Goal: Task Accomplishment & Management: Use online tool/utility

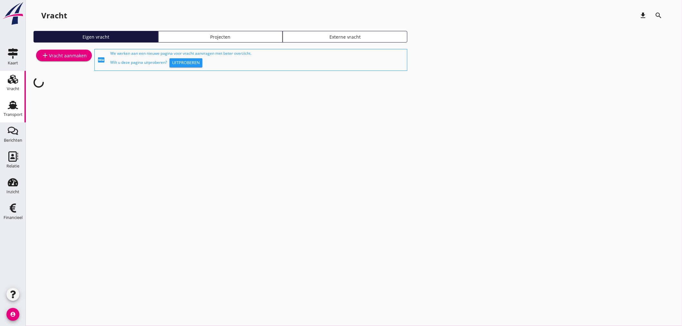
drag, startPoint x: 14, startPoint y: 112, endPoint x: 18, endPoint y: 100, distance: 12.4
click at [14, 112] on div "Transport" at bounding box center [13, 114] width 19 height 9
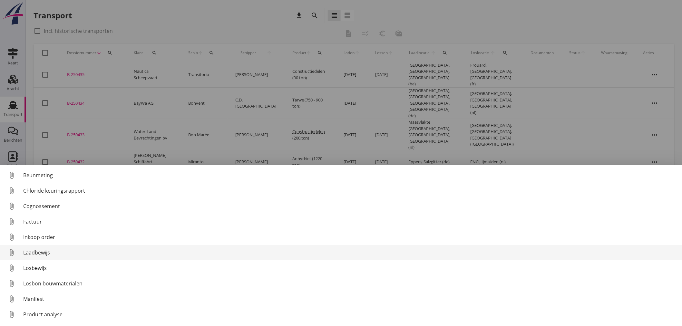
click at [50, 256] on div "Laadbewijs" at bounding box center [349, 253] width 653 height 8
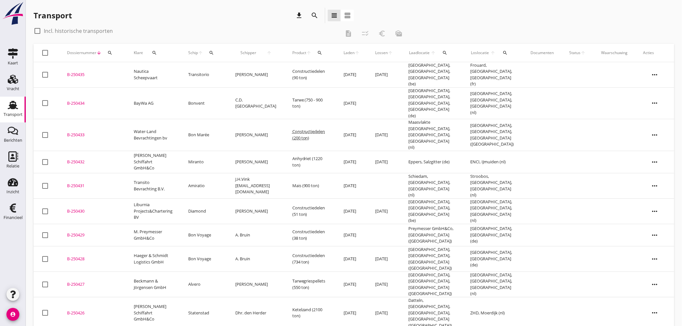
click at [353, 198] on td "[DATE]" at bounding box center [352, 210] width 32 height 25
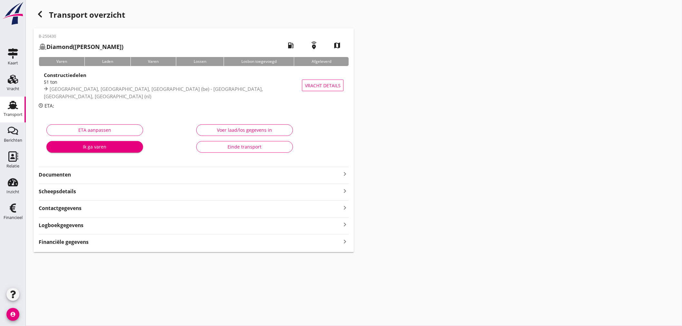
click at [136, 243] on div "Financiële gegevens keyboard_arrow_right" at bounding box center [194, 241] width 310 height 9
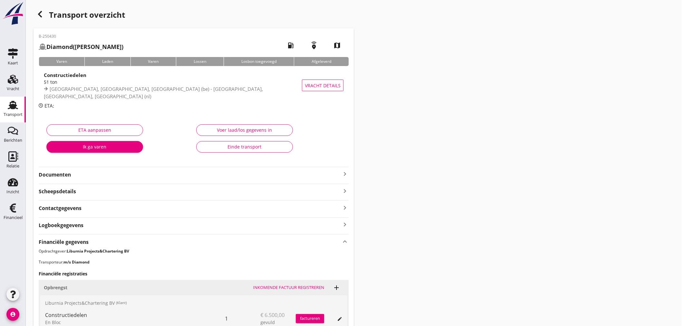
click at [238, 128] on div "Voer laad/los gegevens in" at bounding box center [245, 130] width 86 height 7
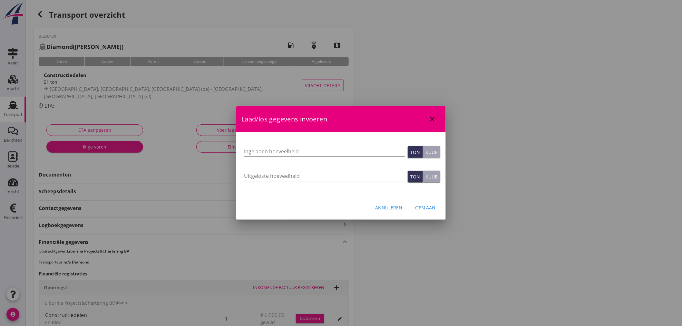
click at [246, 149] on input "Ingeladen hoeveelheid" at bounding box center [324, 151] width 161 height 10
type input "49.8"
click at [271, 175] on input "Uitgeloste hoeveelheid" at bounding box center [324, 176] width 161 height 10
type input "49.8"
click at [426, 207] on div "Opslaan" at bounding box center [425, 207] width 20 height 7
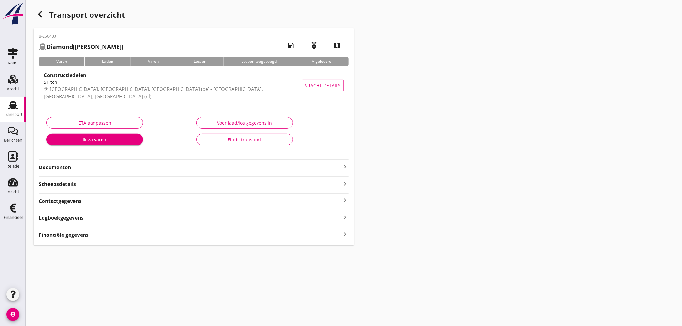
click at [346, 236] on icon "keyboard_arrow_right" at bounding box center [345, 234] width 8 height 9
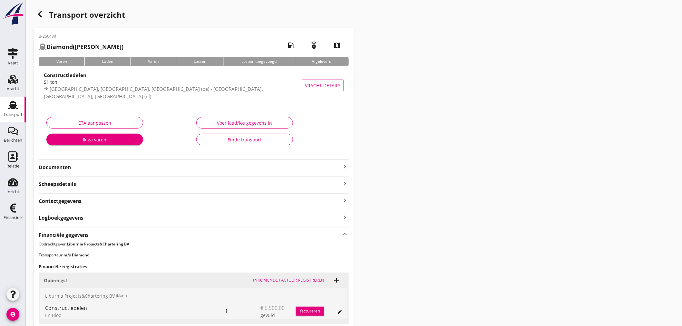
scroll to position [124, 0]
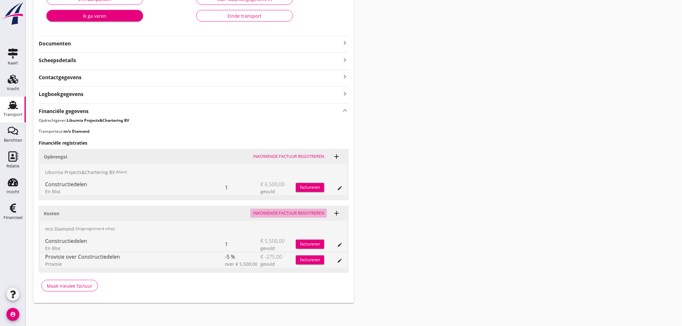
click at [294, 213] on div "Inkomende factuur registreren" at bounding box center [288, 213] width 71 height 6
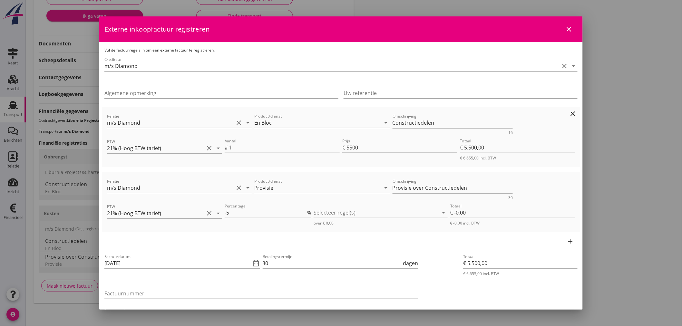
click at [348, 148] on input "5500" at bounding box center [401, 147] width 111 height 10
type input "500"
type input "€ 500,00"
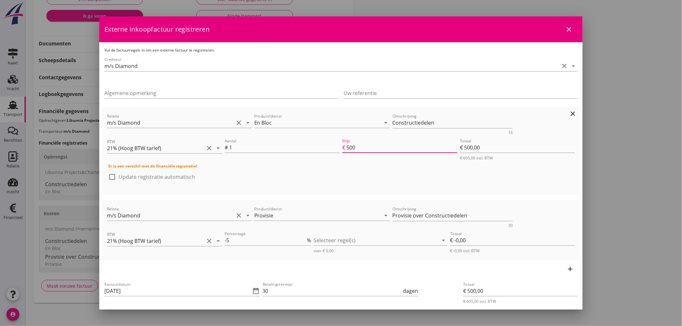
type input "6500"
type input "€ 6.500,00"
type input "6500"
click at [328, 241] on div at bounding box center [376, 240] width 125 height 10
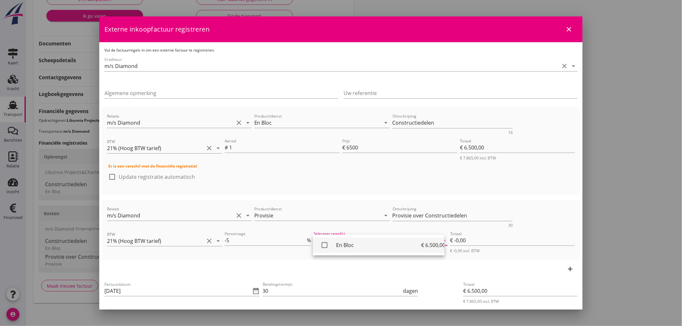
click at [333, 247] on div "check_box_outline_blank" at bounding box center [327, 245] width 18 height 13
type input "€ -325,00"
click at [298, 265] on div "add" at bounding box center [341, 269] width 478 height 18
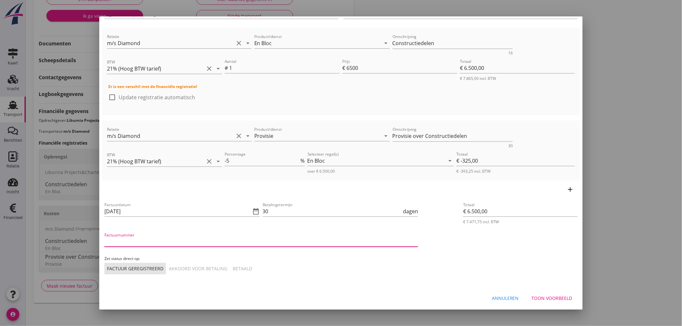
click at [133, 241] on input "Factuurnummer" at bounding box center [261, 242] width 314 height 10
type input "21/2025"
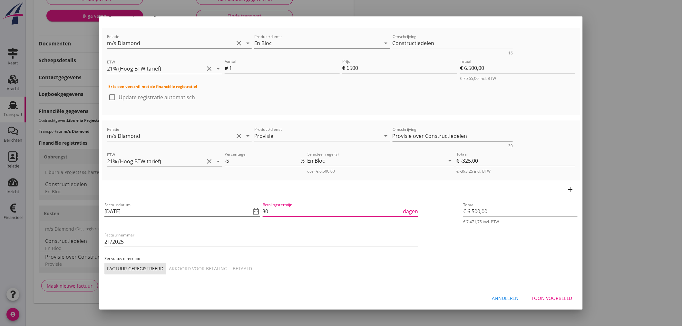
drag, startPoint x: 279, startPoint y: 211, endPoint x: 256, endPoint y: 210, distance: 23.2
click at [256, 210] on div "Factuurdatum [DATE] date_range Betalingstermijn 30 dagen Factuurnummer 21/2025 …" at bounding box center [261, 238] width 316 height 76
type input "14"
click at [197, 267] on div "Akkoord voor betaling" at bounding box center [198, 268] width 58 height 7
click at [556, 299] on div "Toon voorbeeld" at bounding box center [552, 298] width 41 height 7
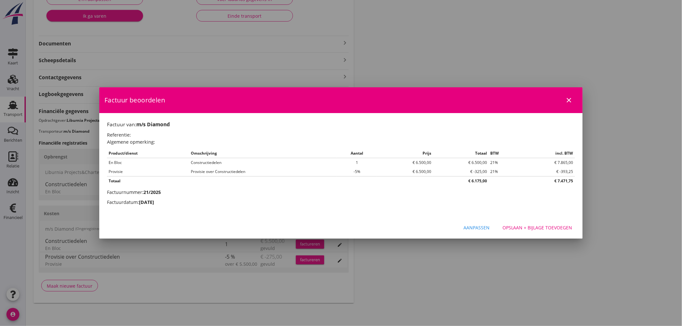
scroll to position [0, 0]
click at [474, 227] on div "Aanpassen" at bounding box center [476, 227] width 26 height 7
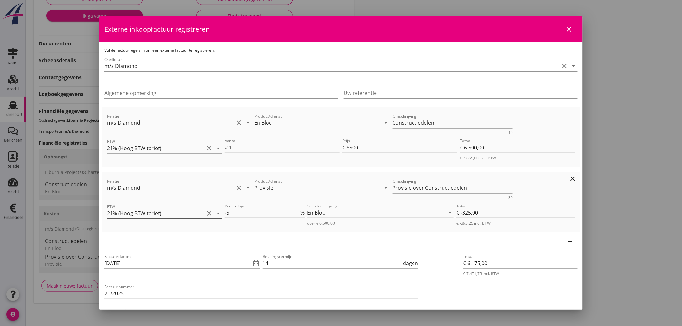
click at [175, 212] on input "21% (Hoog BTW tarief)" at bounding box center [155, 213] width 97 height 10
click at [138, 275] on div "0% (BTW verlegd)" at bounding box center [163, 275] width 103 height 8
type input "0% (BTW verlegd)"
click at [146, 149] on input "21% (Hoog BTW tarief)" at bounding box center [155, 148] width 97 height 10
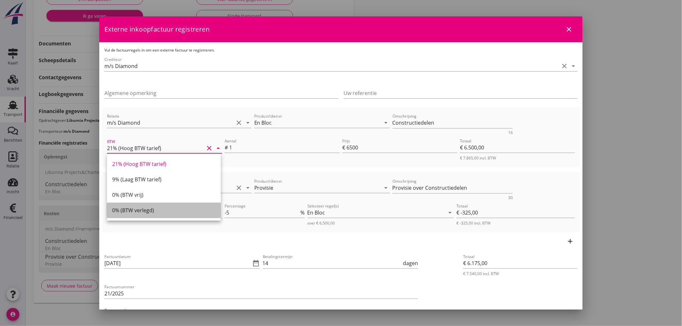
click at [136, 208] on div "0% (BTW verlegd)" at bounding box center [163, 211] width 103 height 8
type input "0% (BTW verlegd)"
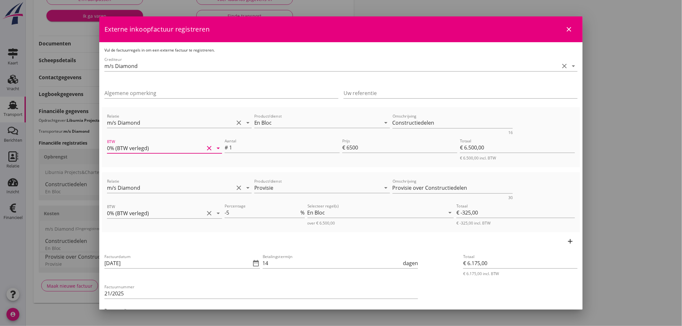
click at [460, 291] on div "Totaal € 6.175,00 € 6.175,00 incl. BTW" at bounding box center [520, 289] width 120 height 79
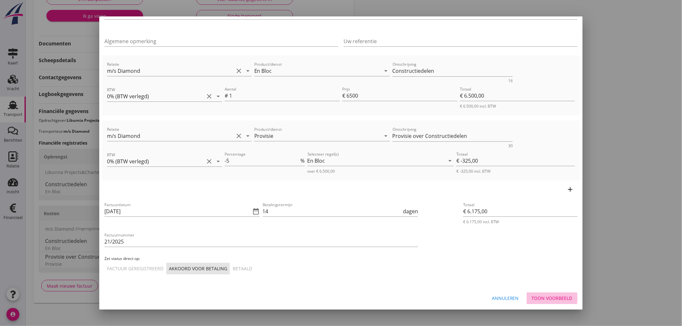
click at [543, 294] on button "Toon voorbeeld" at bounding box center [551, 299] width 51 height 12
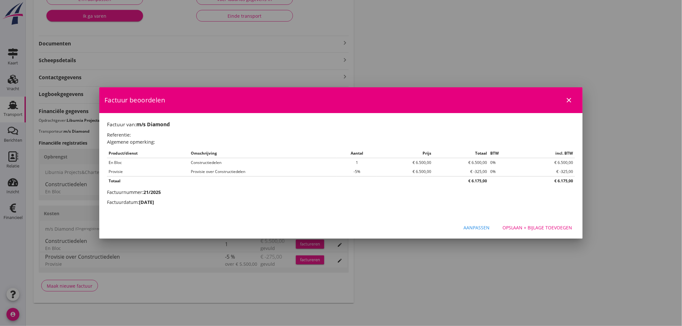
scroll to position [0, 0]
click at [542, 226] on div "Opslaan + bijlage toevoegen" at bounding box center [537, 227] width 70 height 7
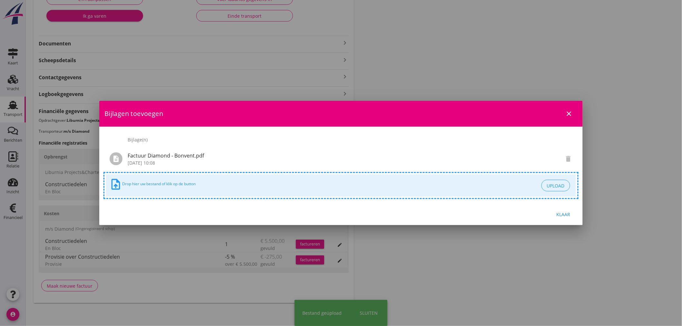
click at [571, 215] on div "Klaar" at bounding box center [563, 214] width 18 height 7
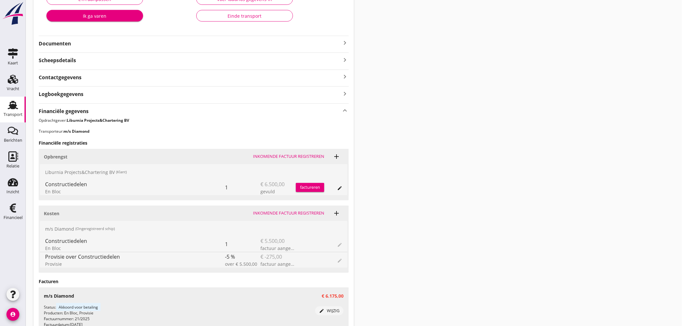
click at [271, 105] on div "Financiële gegevens keyboard_arrow_up Opdrachtgever: Liburnia Projects&Charteri…" at bounding box center [194, 232] width 310 height 259
click at [301, 187] on div "factureren" at bounding box center [310, 187] width 28 height 6
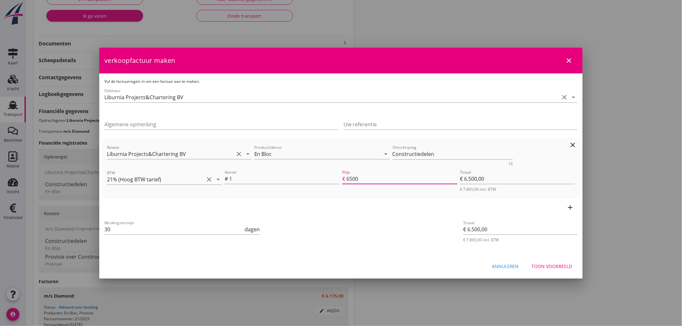
click at [362, 179] on input "6500" at bounding box center [401, 179] width 111 height 10
click at [364, 205] on div "add" at bounding box center [341, 207] width 478 height 18
click at [571, 208] on icon "add" at bounding box center [570, 208] width 8 height 8
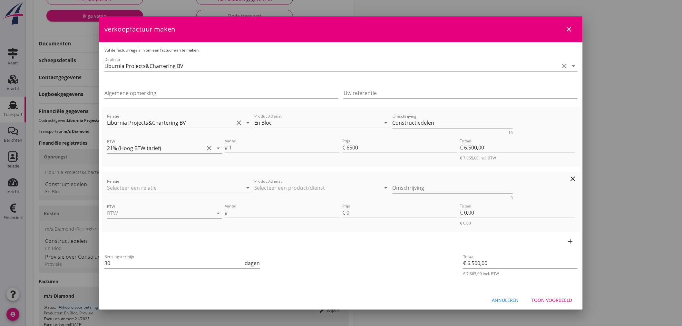
click at [124, 188] on input "Relatie" at bounding box center [170, 188] width 127 height 10
click at [147, 202] on div "Liburnia Projects&Chartering BV" at bounding box center [178, 200] width 132 height 8
type input "Liburnia Projects&Chartering BV"
click at [285, 185] on input "Product/dienst" at bounding box center [317, 188] width 127 height 10
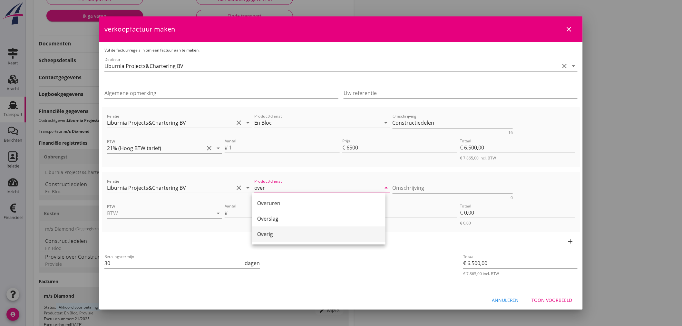
click at [271, 231] on div "Overig" at bounding box center [318, 234] width 123 height 8
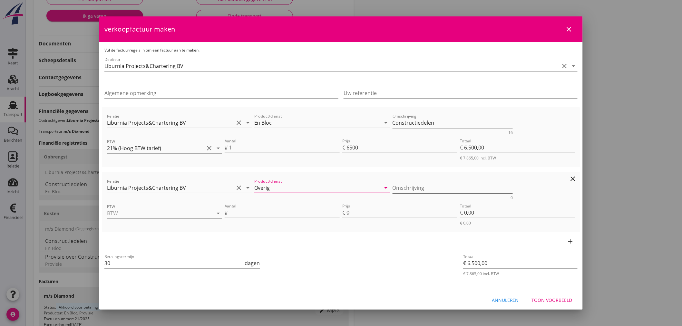
type input "Overig"
click at [406, 189] on textarea "Omschrijving" at bounding box center [452, 188] width 121 height 11
type textarea "Extra kosten ivm Kallo"
click at [159, 210] on input "BTW" at bounding box center [155, 213] width 97 height 10
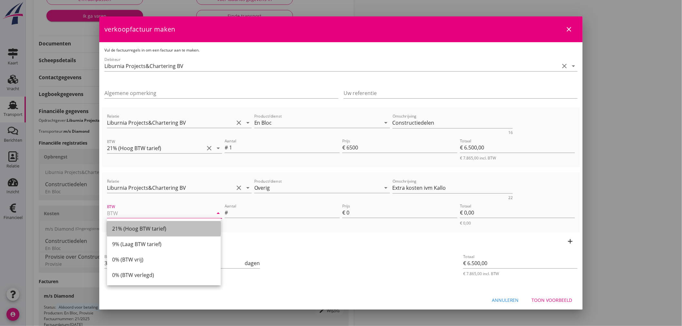
click at [140, 231] on div "21% (Hoog BTW tarief)" at bounding box center [163, 229] width 103 height 8
type input "21% (Hoog BTW tarief)"
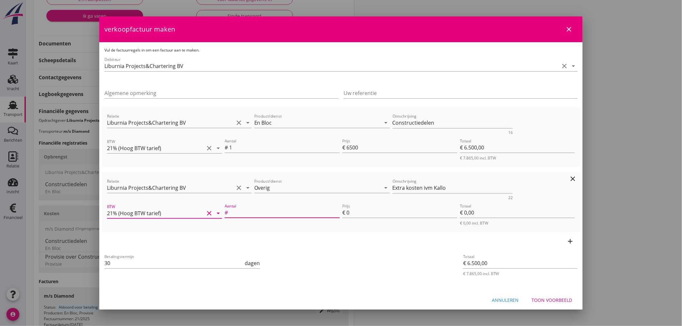
click at [234, 211] on input "Aantal" at bounding box center [284, 213] width 111 height 10
type input "1"
click at [358, 212] on input "0" at bounding box center [401, 213] width 111 height 10
type input "€ 6.505,00"
type input "5"
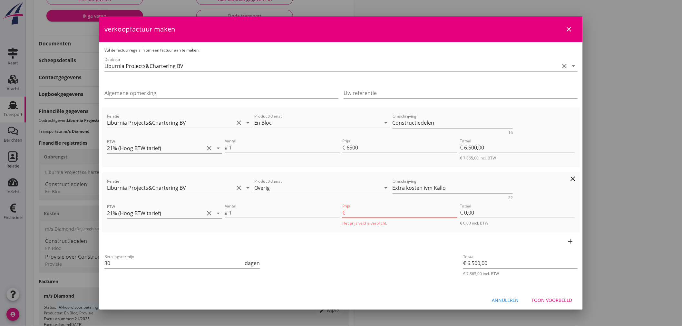
type input "€ 5,00"
type input "50"
type input "€ 6.550,00"
type input "€ 50,00"
type input "€ 7.000,00"
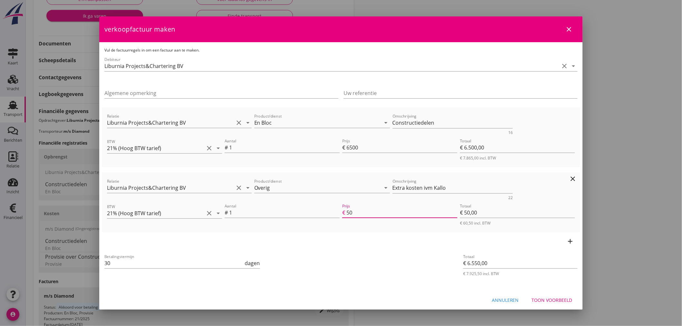
type input "500"
type input "€ 500,00"
type input "500"
click at [364, 260] on div "Betalingstermijn 30 dagen" at bounding box center [261, 264] width 316 height 24
drag, startPoint x: 115, startPoint y: 266, endPoint x: 82, endPoint y: 265, distance: 32.9
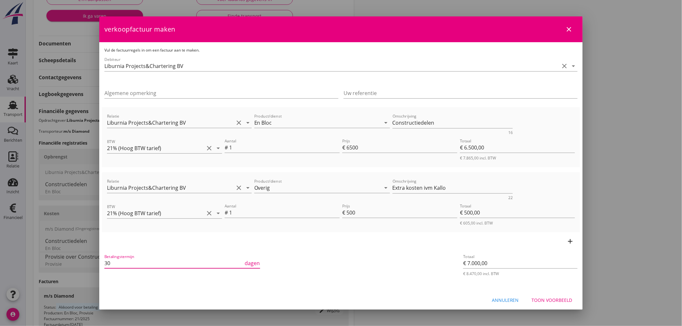
click at [82, 265] on div "21% (Hoog BTW tarief) 9% (Laag BTW tarief) 0% (BTW vrij) 0% (BTW verlegd) Overi…" at bounding box center [341, 134] width 682 height 516
type input "14"
click at [331, 258] on div "Betalingstermijn 14 dagen" at bounding box center [261, 264] width 316 height 24
click at [338, 271] on div "Betalingstermijn 14 dagen" at bounding box center [261, 264] width 316 height 24
click at [279, 255] on div "Betalingstermijn 14 dagen" at bounding box center [261, 264] width 316 height 24
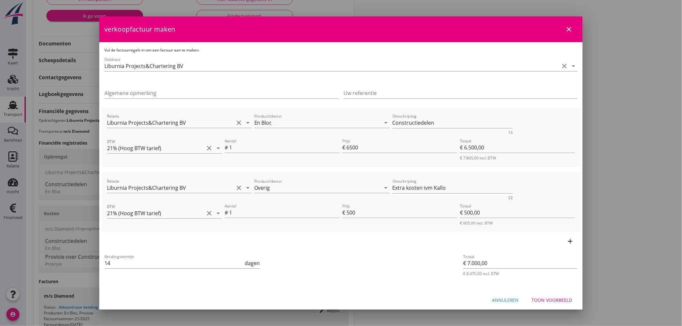
click at [405, 263] on div "Betalingstermijn 14 dagen" at bounding box center [261, 264] width 316 height 24
click at [552, 297] on div "Toon voorbeeld" at bounding box center [552, 300] width 41 height 7
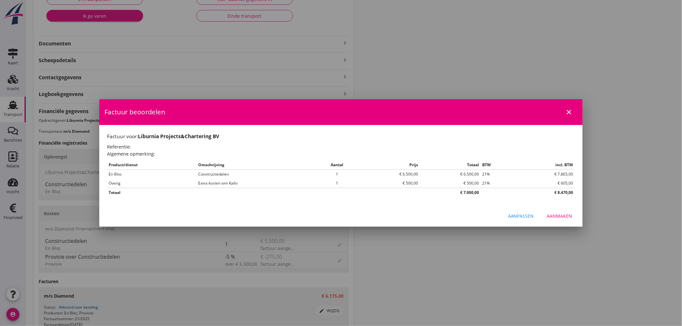
click at [556, 217] on div "Aanmaken" at bounding box center [559, 216] width 25 height 7
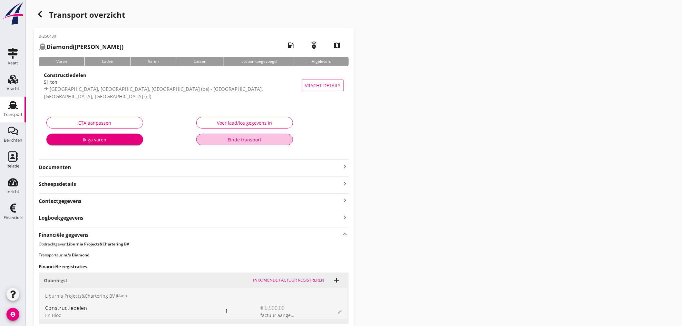
click at [271, 144] on button "Einde transport" at bounding box center [244, 140] width 97 height 12
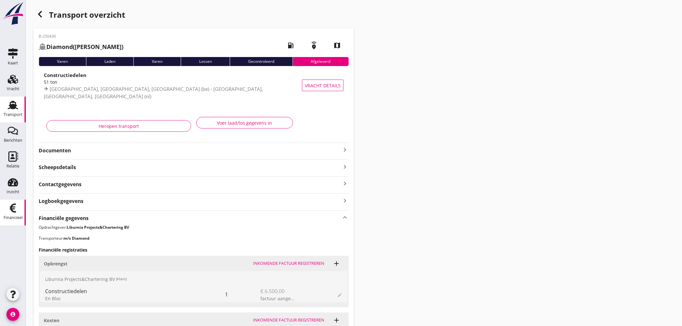
click at [8, 208] on icon "Financieel" at bounding box center [13, 208] width 10 height 10
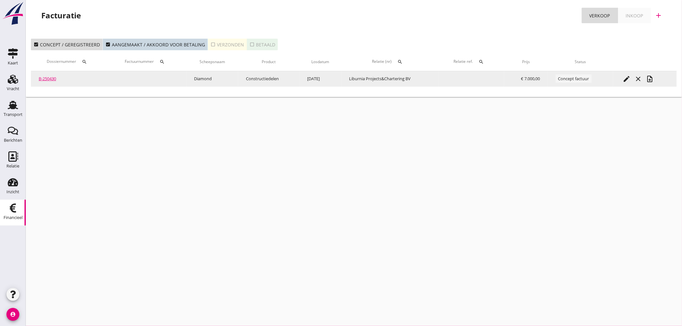
click at [650, 79] on icon "note_add" at bounding box center [650, 79] width 8 height 8
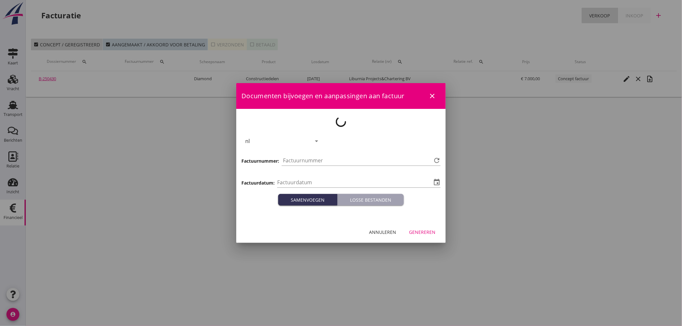
type input "[DATE]"
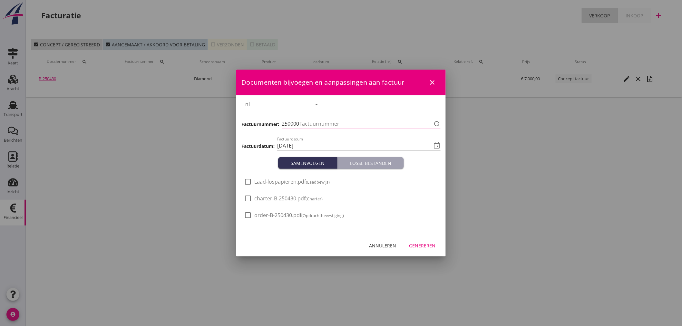
type input "501"
click at [246, 182] on div at bounding box center [247, 181] width 11 height 11
checkbox input "true"
click at [430, 246] on div "Genereren" at bounding box center [422, 245] width 26 height 7
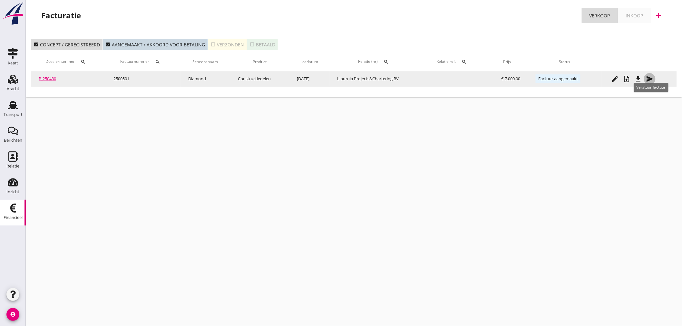
click at [648, 76] on icon "send" at bounding box center [650, 79] width 8 height 8
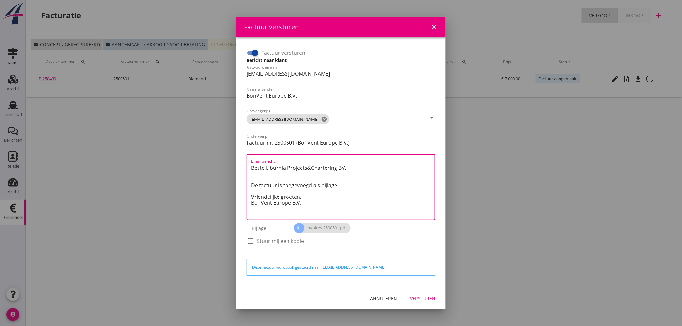
drag, startPoint x: 348, startPoint y: 167, endPoint x: 227, endPoint y: 159, distance: 121.1
click at [227, 159] on div "Factuur versturen close Factuur versturen Bericht naar klant Antwoorden aan [EM…" at bounding box center [341, 163] width 682 height 326
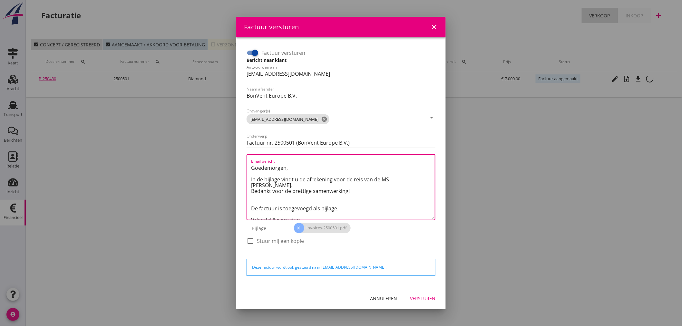
drag, startPoint x: 353, startPoint y: 202, endPoint x: 249, endPoint y: 202, distance: 103.8
click at [249, 202] on div "Email bericht Goedemorgen, In de bijlage vindt u de afrekening voor de reis van…" at bounding box center [340, 187] width 189 height 66
click at [253, 201] on textarea "Goedemorgen, In de bijlage vindt u de afrekening voor de reis van de MS [PERSON…" at bounding box center [343, 191] width 184 height 57
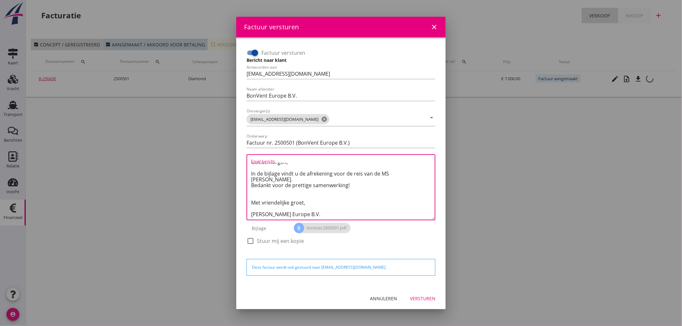
scroll to position [6, 0]
drag, startPoint x: 402, startPoint y: 176, endPoint x: 366, endPoint y: 185, distance: 37.0
click at [372, 184] on textarea "Goedemorgen, In de bijlage vindt u de afrekening voor de reis van de MS [PERSON…" at bounding box center [343, 191] width 184 height 57
click at [293, 191] on textarea "Goedemorgen, In de bijlage vindt u de afrekening voor de reis van de MS [PERSON…" at bounding box center [343, 191] width 184 height 57
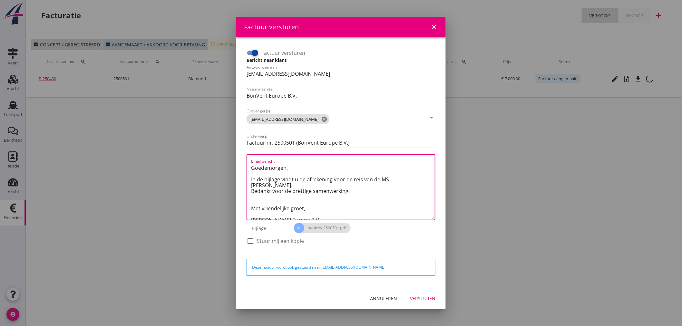
scroll to position [5, 0]
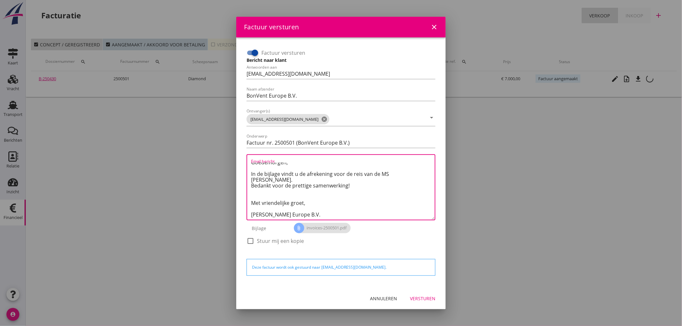
type textarea "Goedemorgen, In de bijlage vindt u de afrekening voor de reis van de MS [PERSON…"
click at [429, 296] on div "Versturen" at bounding box center [422, 298] width 25 height 7
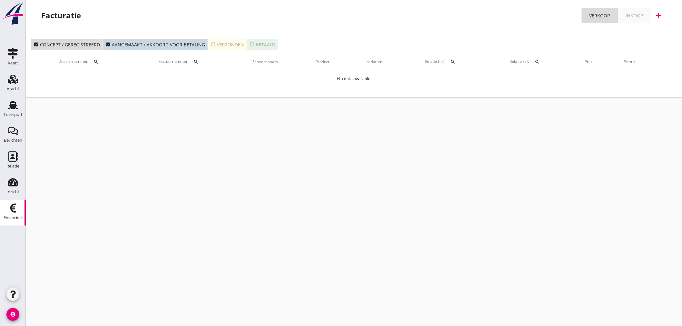
click at [207, 130] on div "cancel You are impersonating another user. Facturatie Verkoop Inkoop add check_…" at bounding box center [354, 163] width 656 height 326
